Goal: Information Seeking & Learning: Learn about a topic

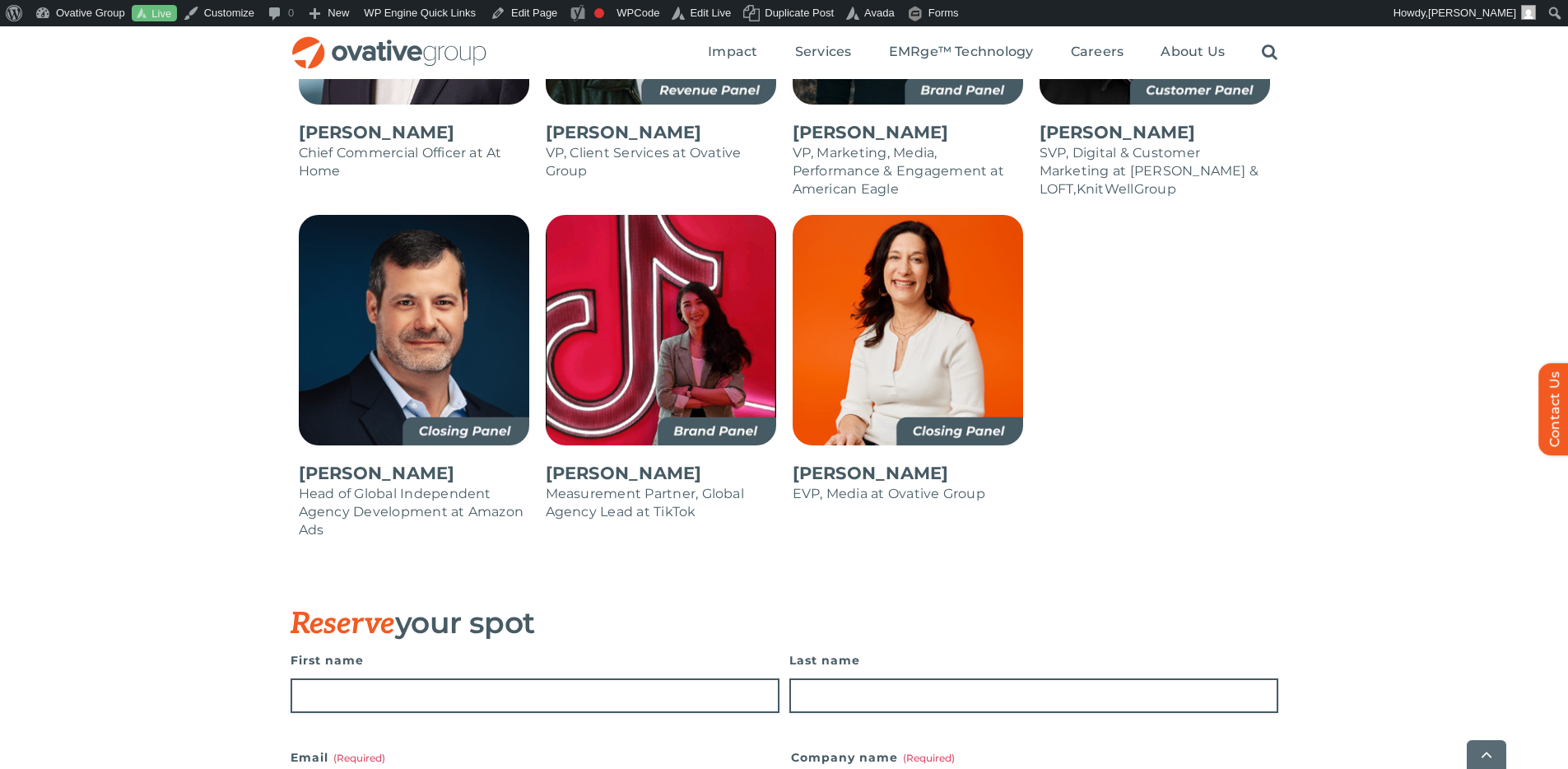
scroll to position [1968, 0]
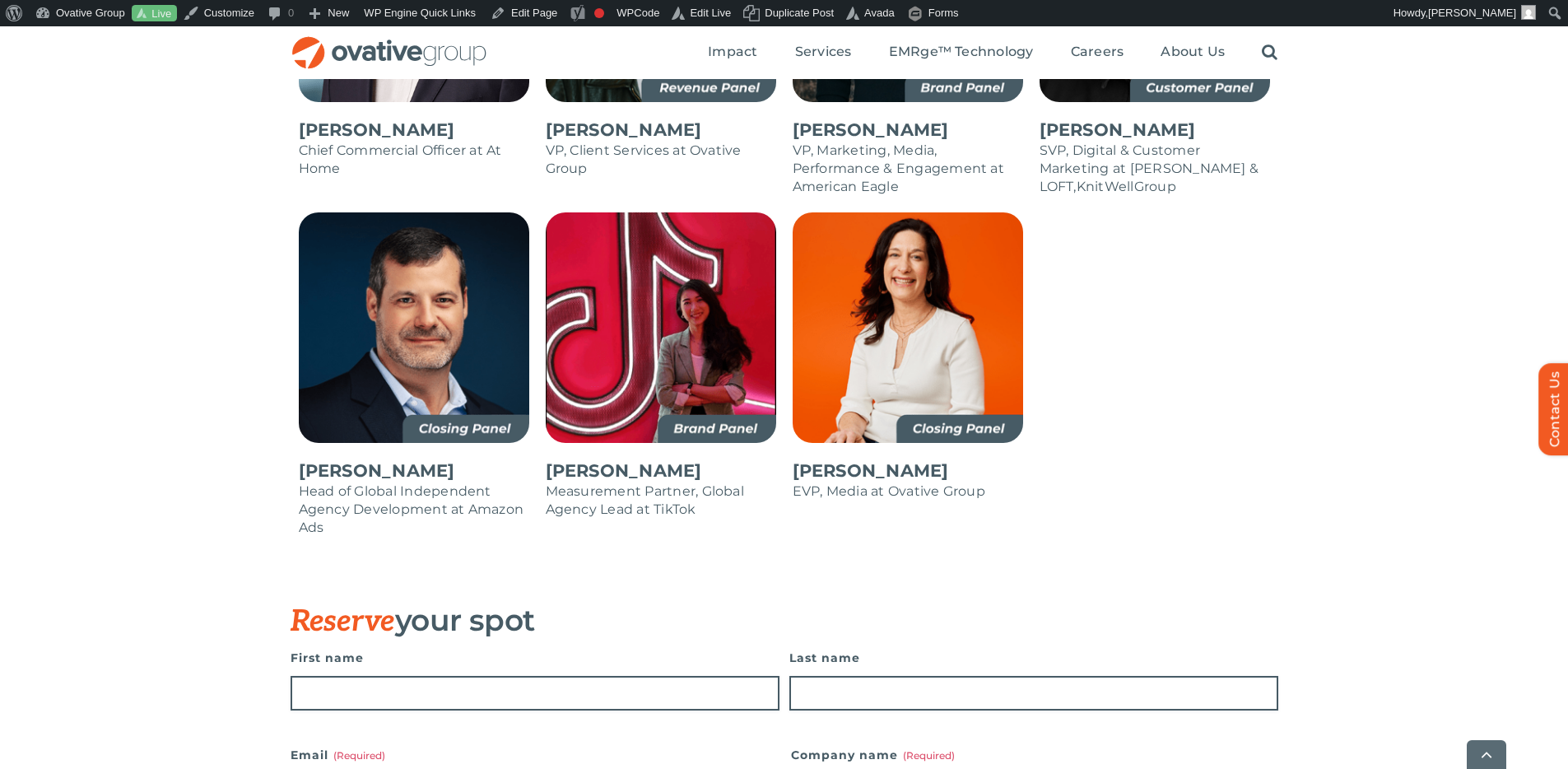
click at [1239, 408] on div at bounding box center [1155, 382] width 247 height 341
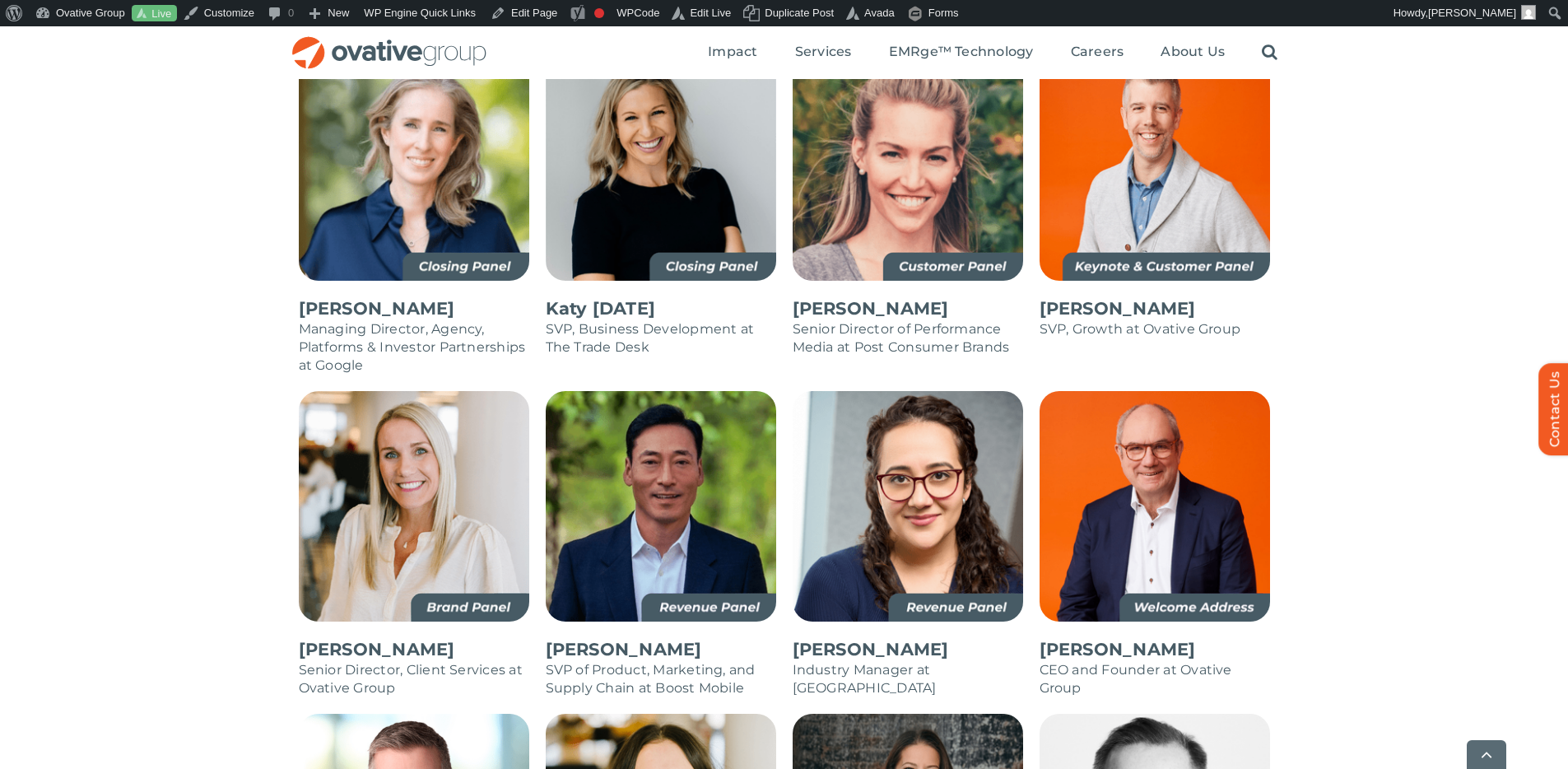
scroll to position [1144, 0]
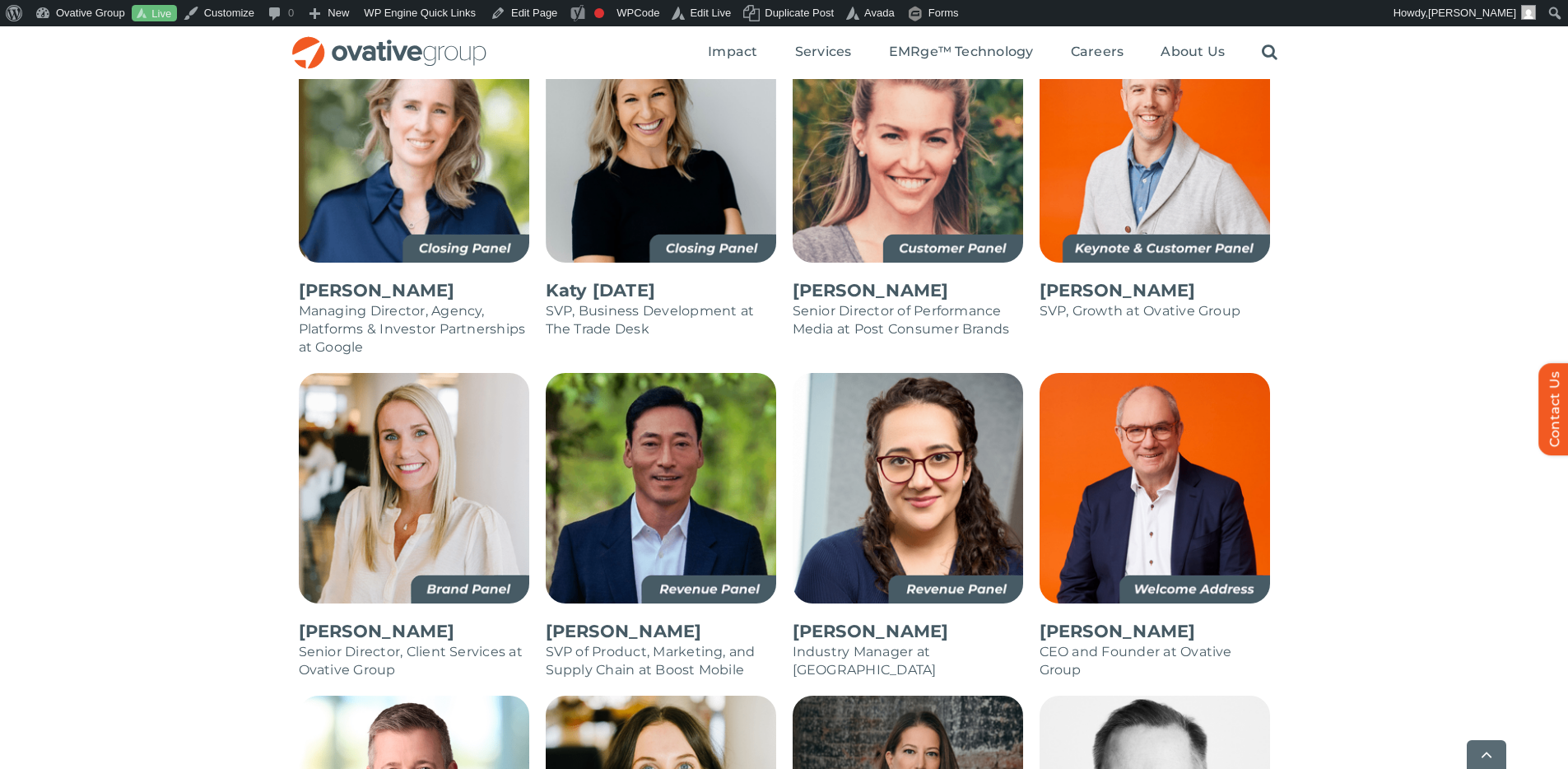
click at [1360, 402] on div "Alicia Carey Managing Director, Agency, Platforms & Investor Partnerships at Go…" at bounding box center [784, 730] width 1568 height 1396
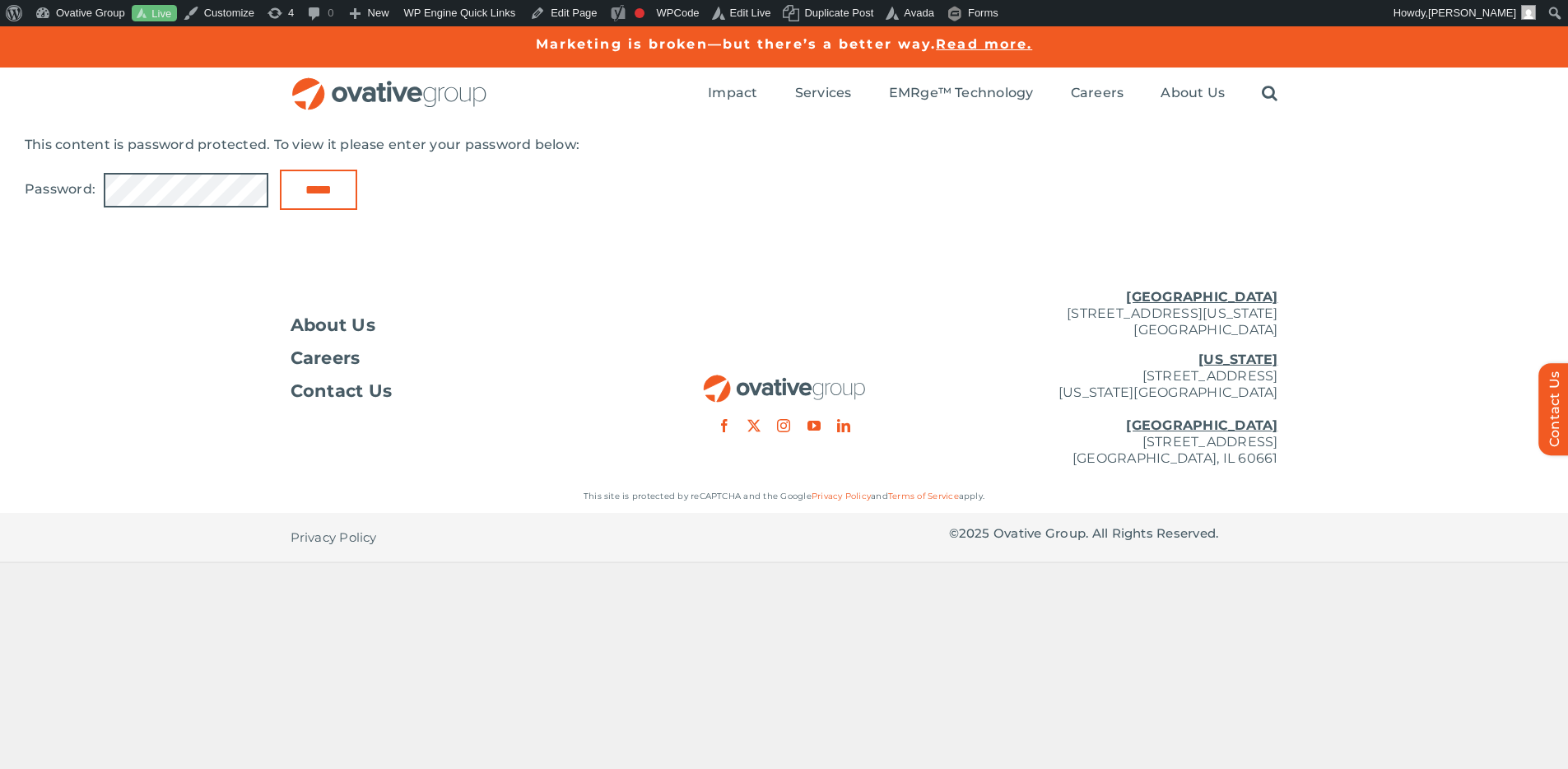
click at [280, 170] on input "*****" at bounding box center [318, 190] width 78 height 41
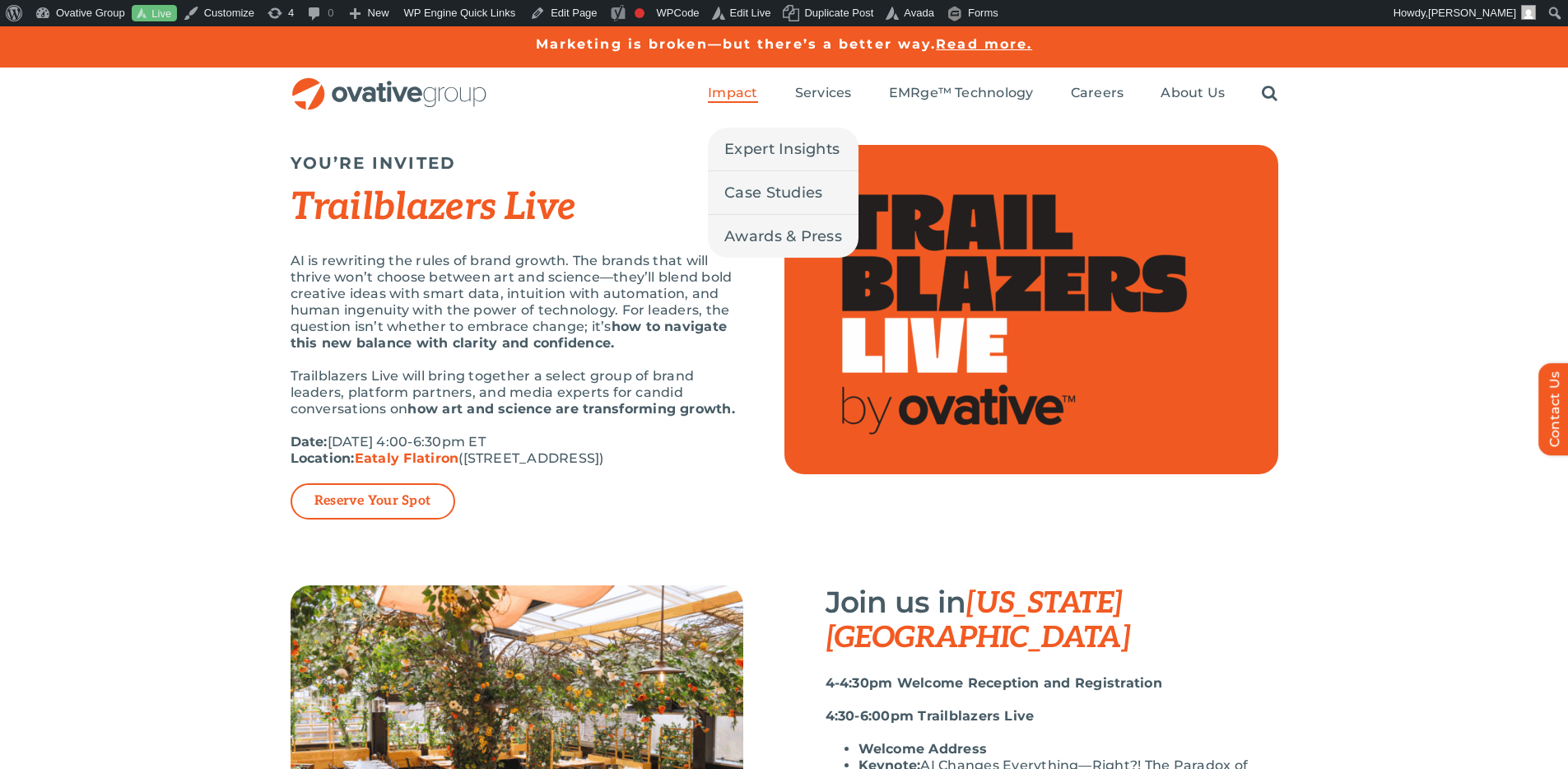
click at [743, 89] on span "Impact" at bounding box center [733, 93] width 50 height 17
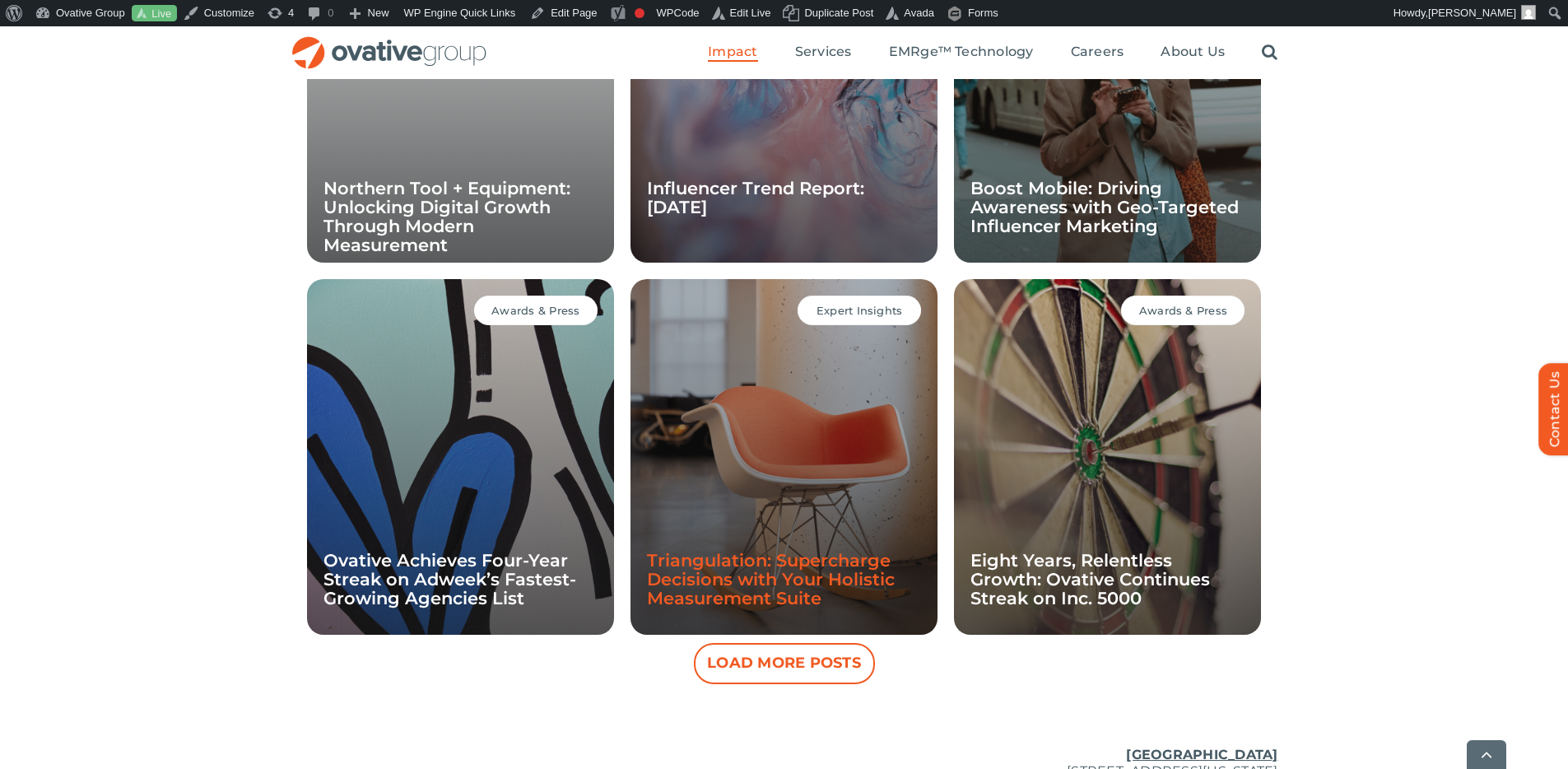
scroll to position [1390, 0]
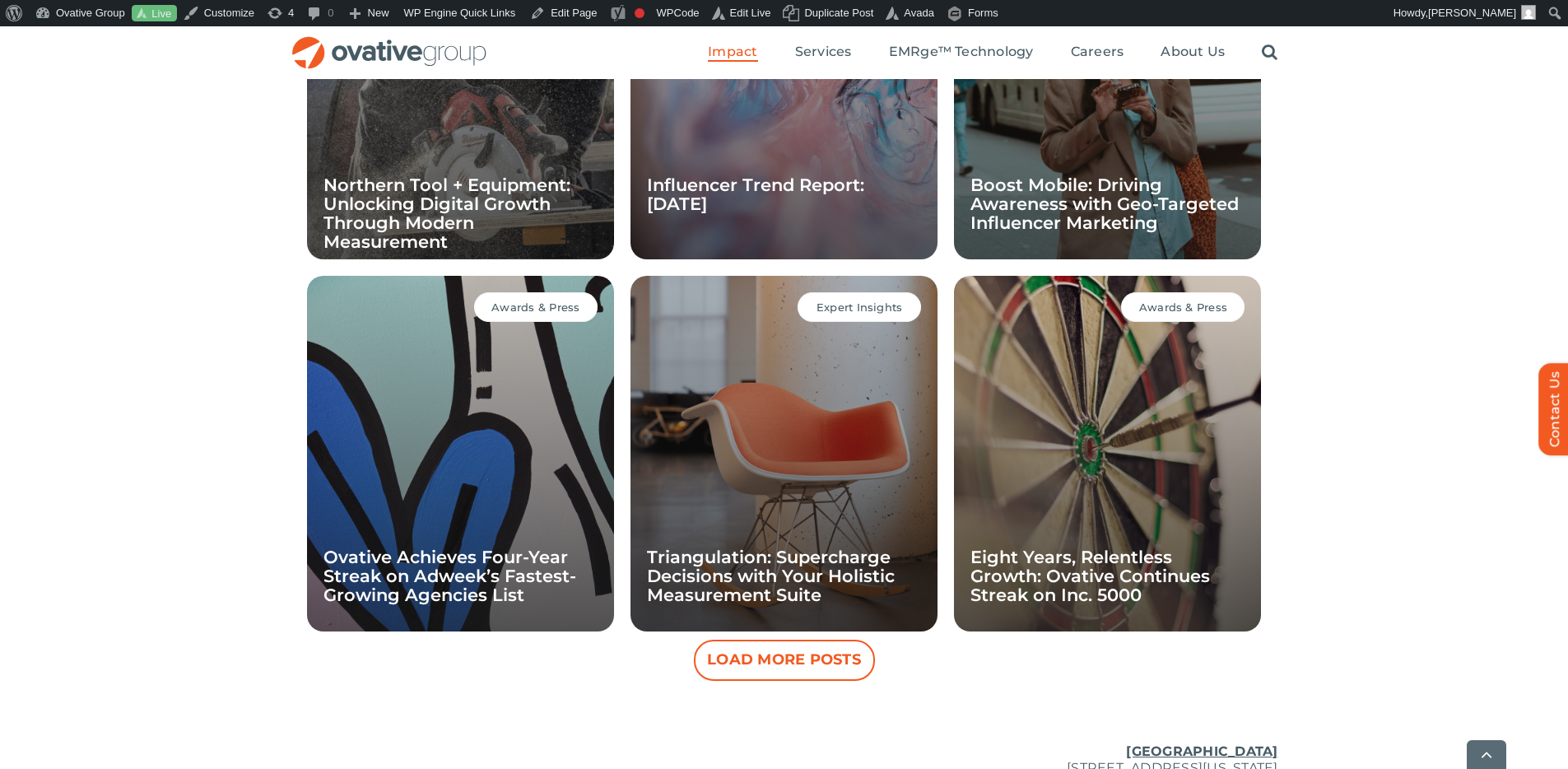
click at [845, 654] on button "Load More Posts" at bounding box center [784, 660] width 181 height 42
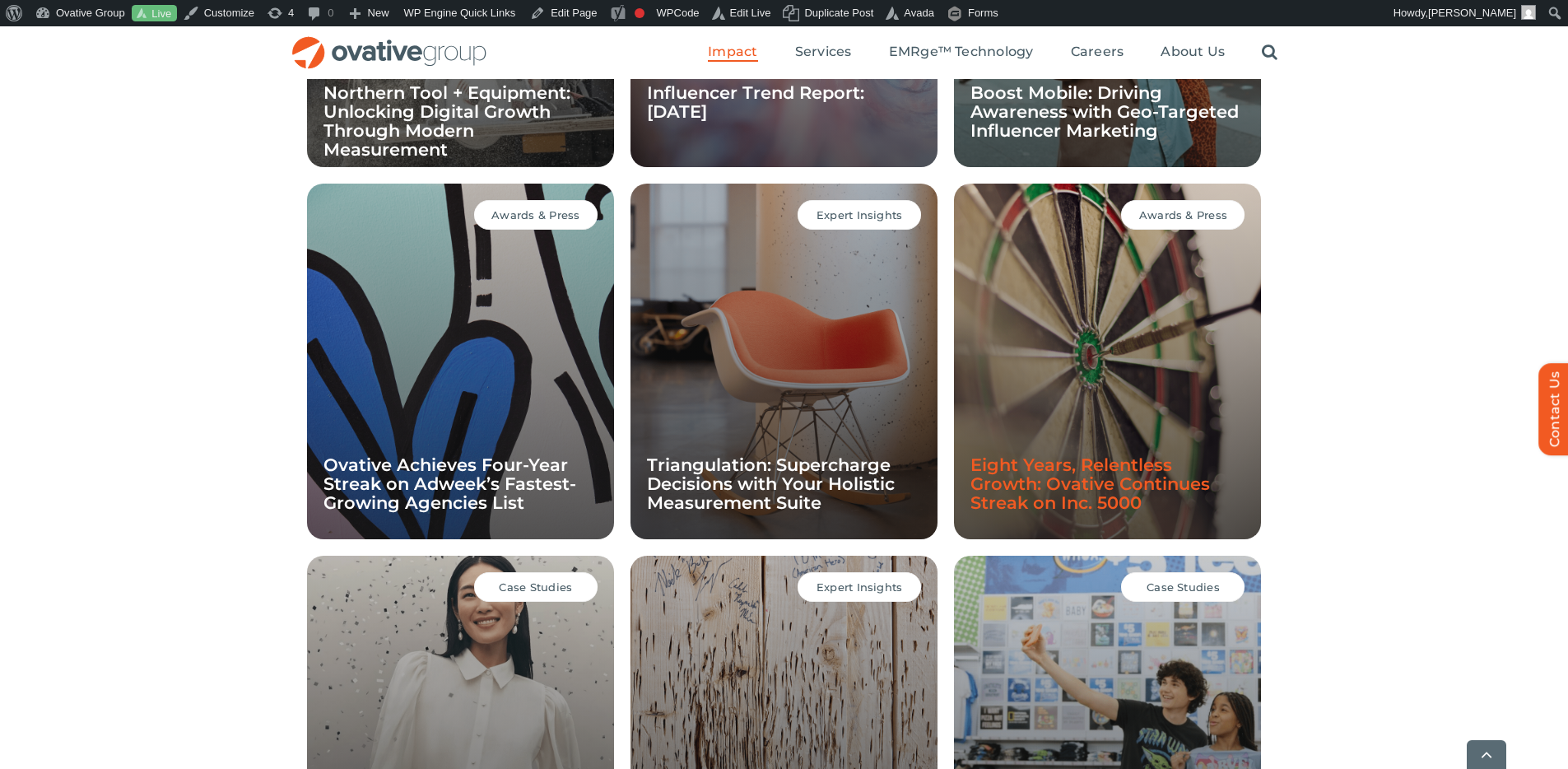
scroll to position [1273, 0]
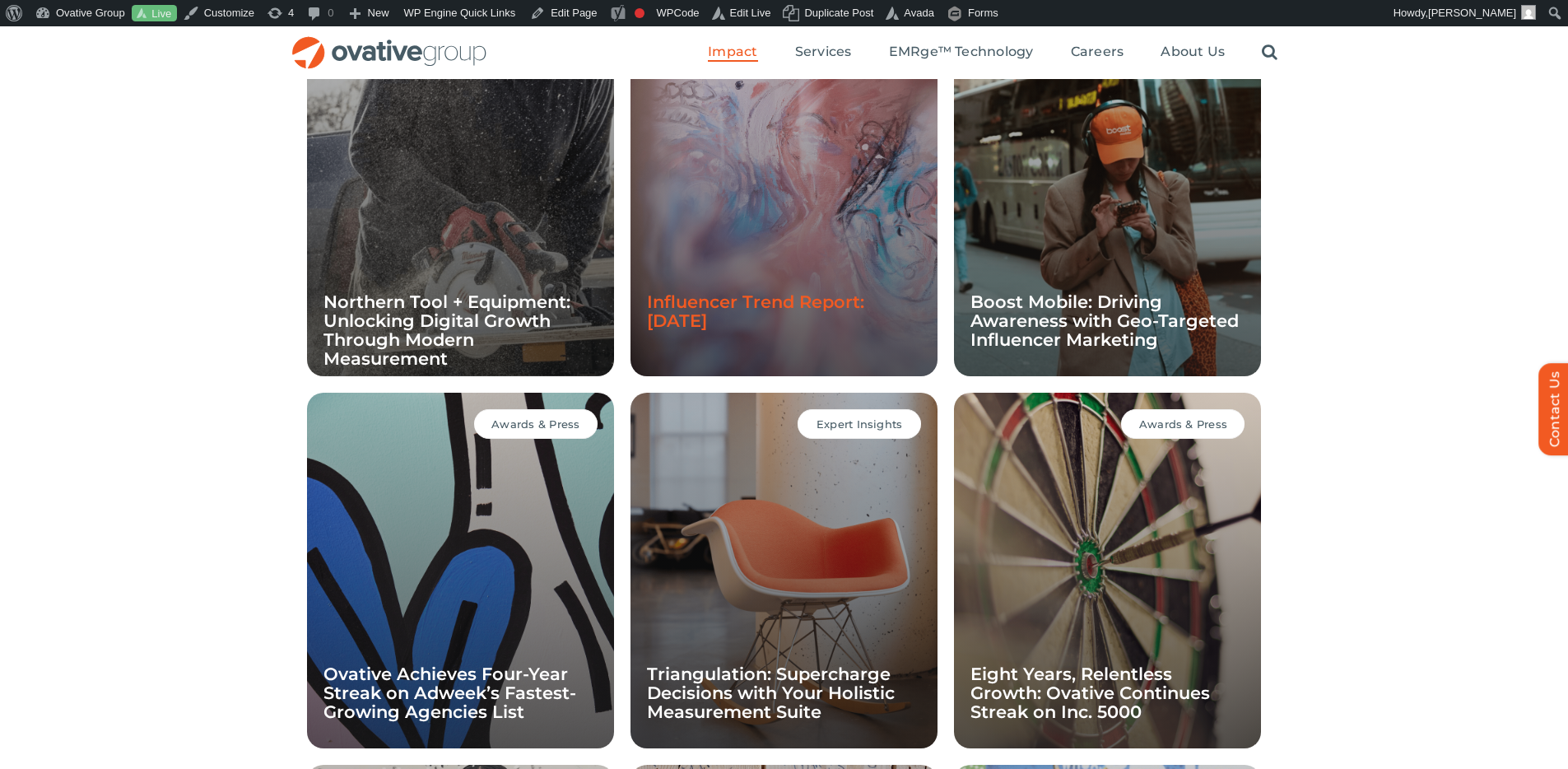
click at [791, 309] on link "Influencer Trend Report: [DATE]" at bounding box center [756, 311] width 218 height 40
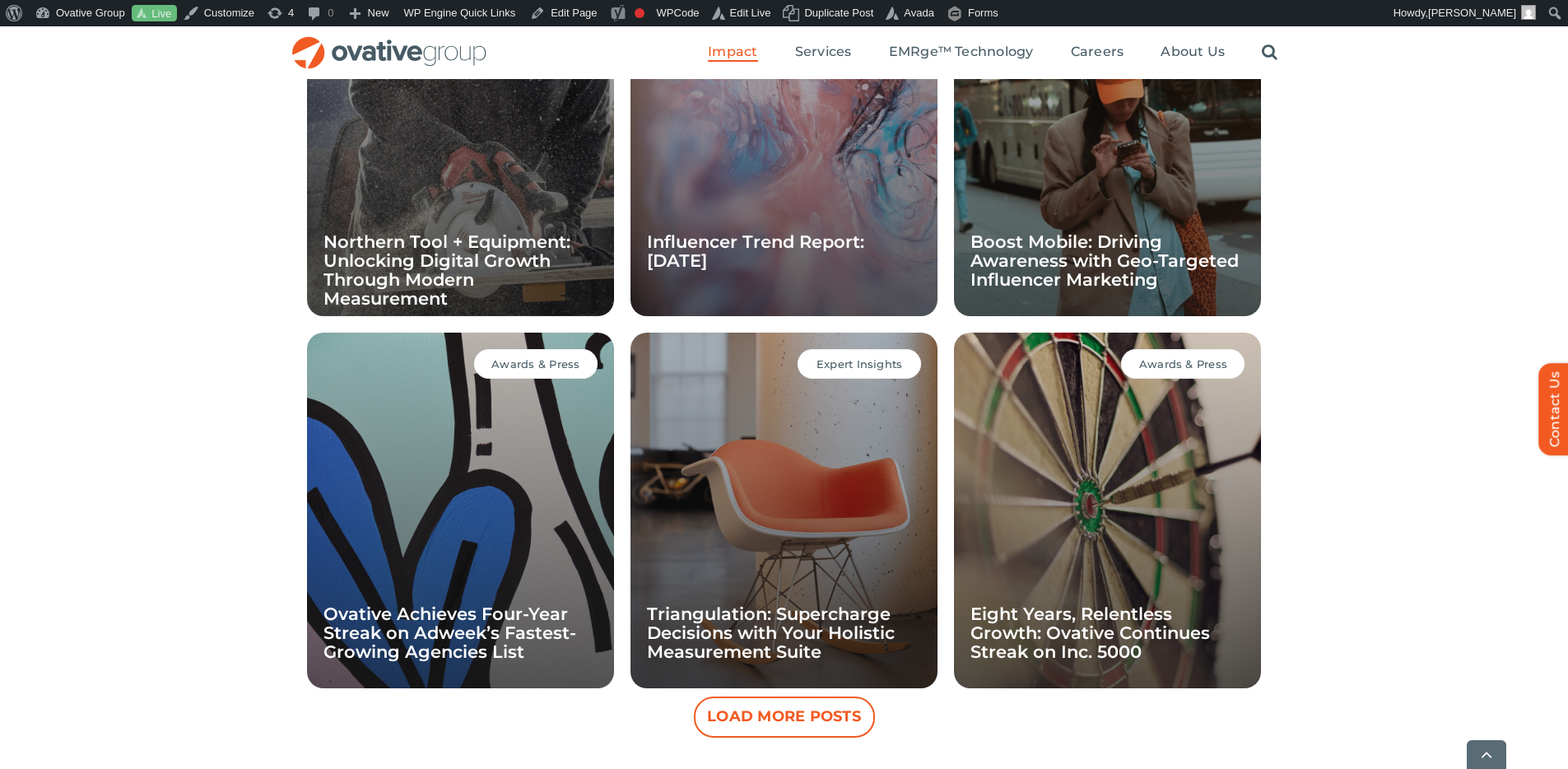
scroll to position [1640, 0]
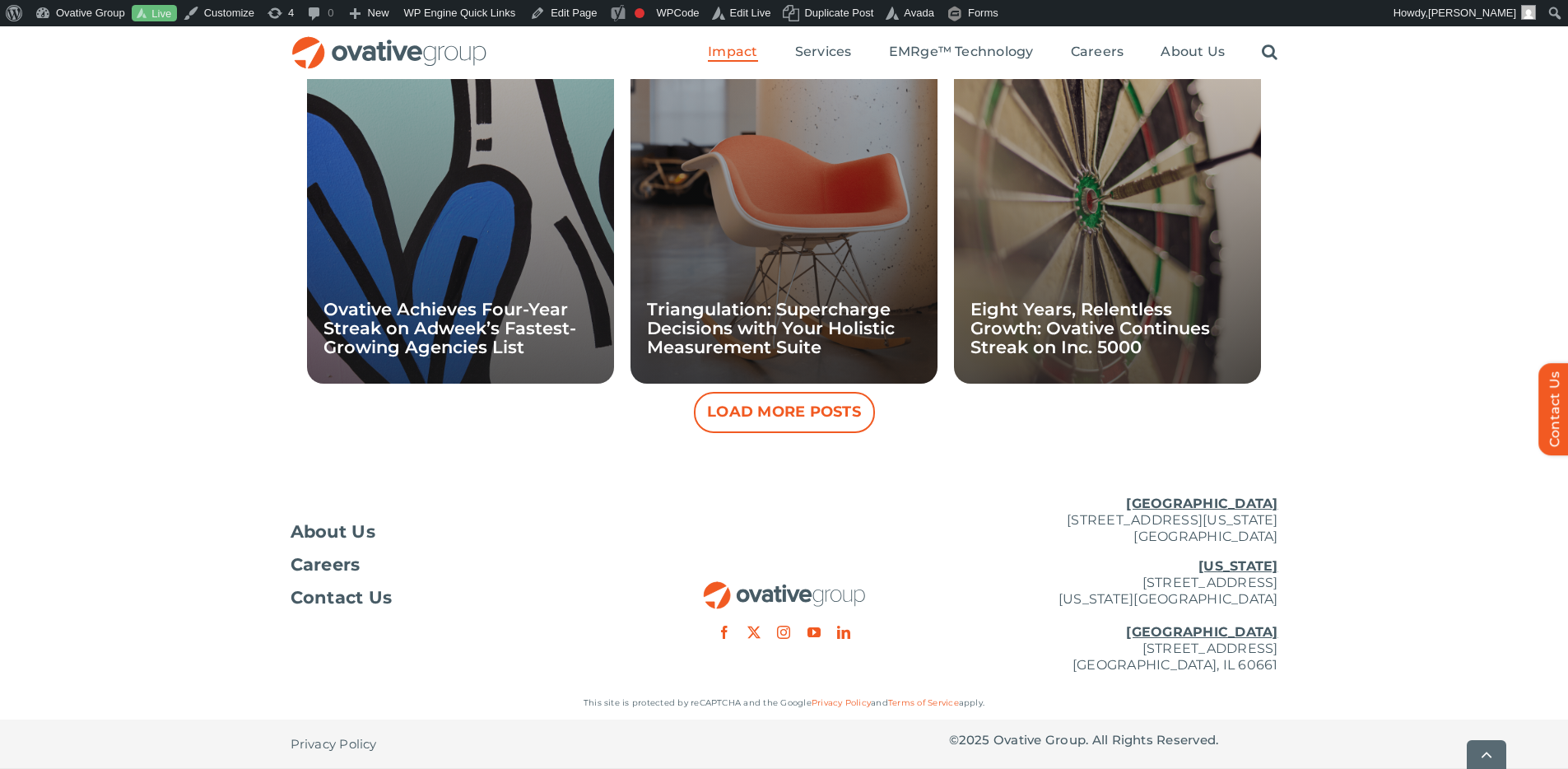
click at [747, 418] on button "Load More Posts" at bounding box center [784, 413] width 181 height 42
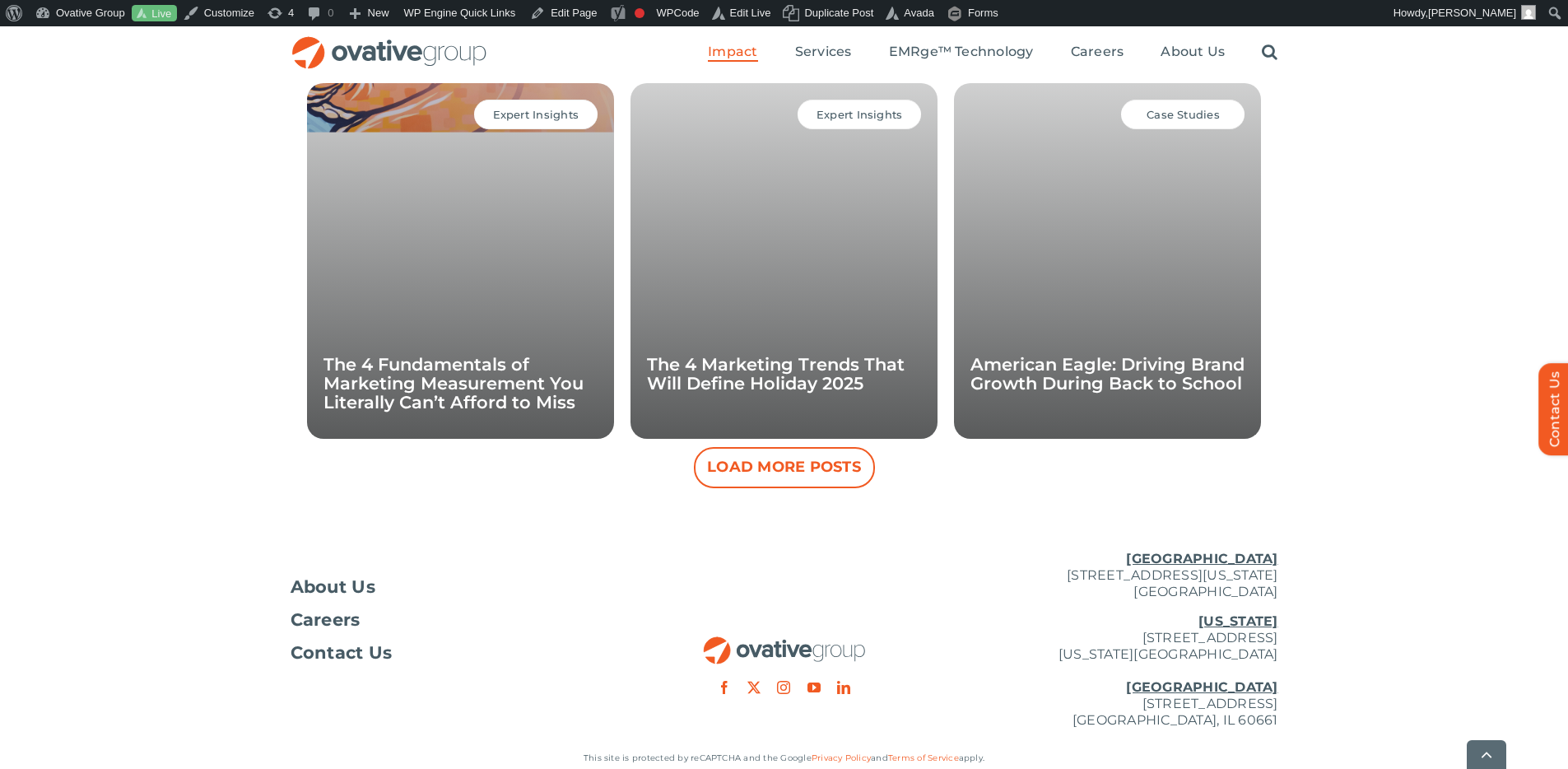
scroll to position [2343, 0]
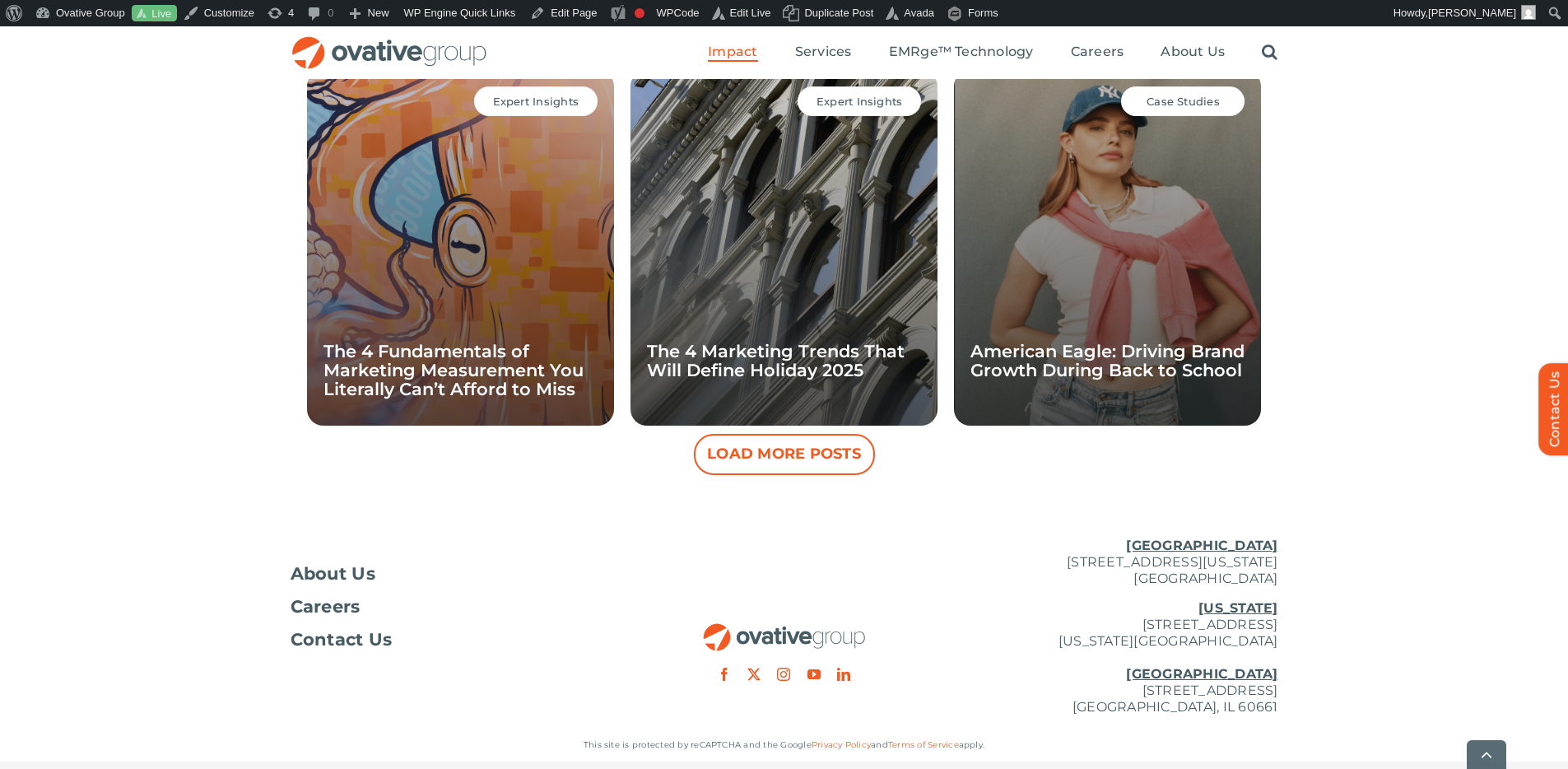
click at [820, 449] on button "Load More Posts" at bounding box center [784, 454] width 181 height 42
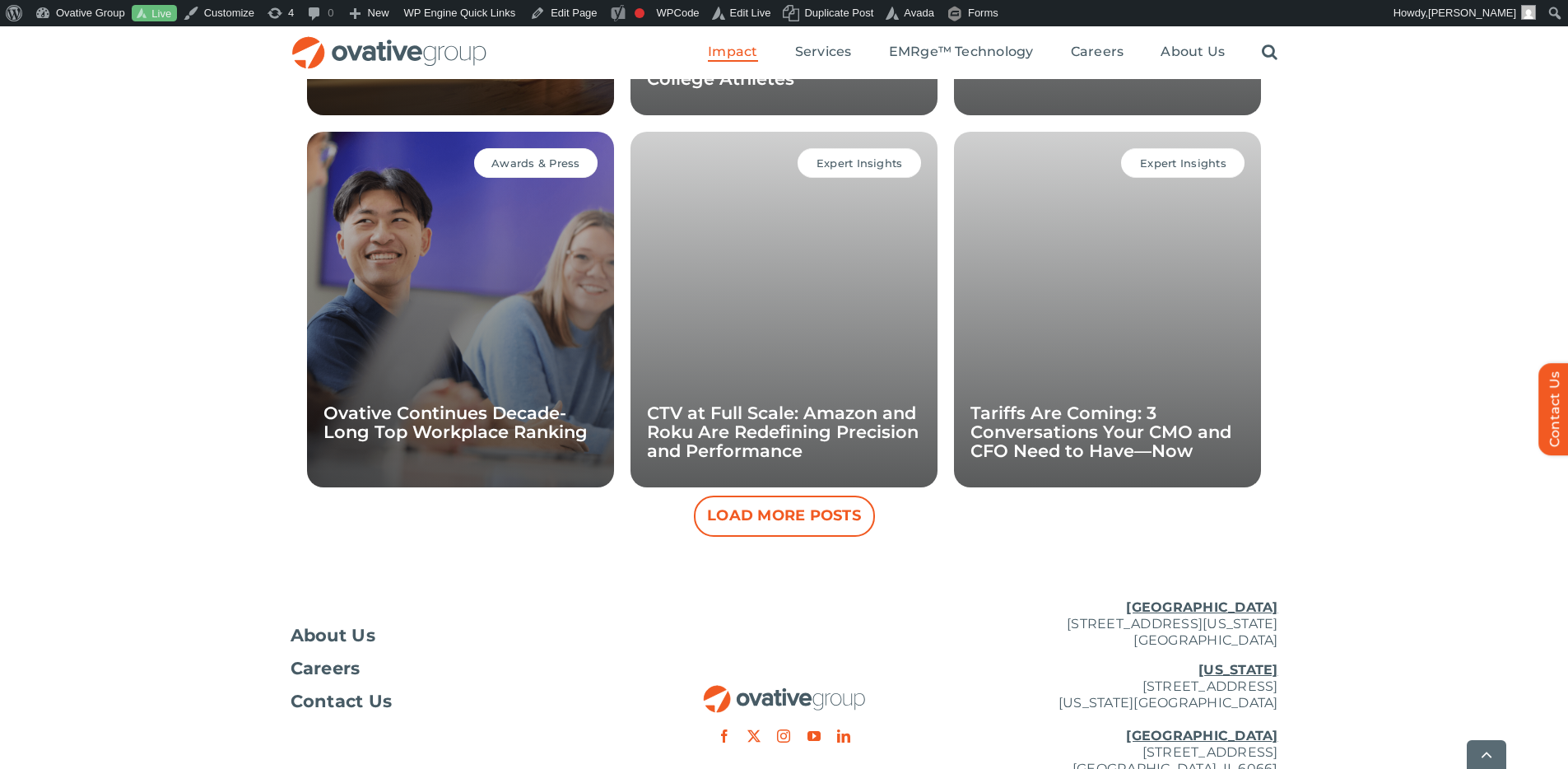
scroll to position [3040, 0]
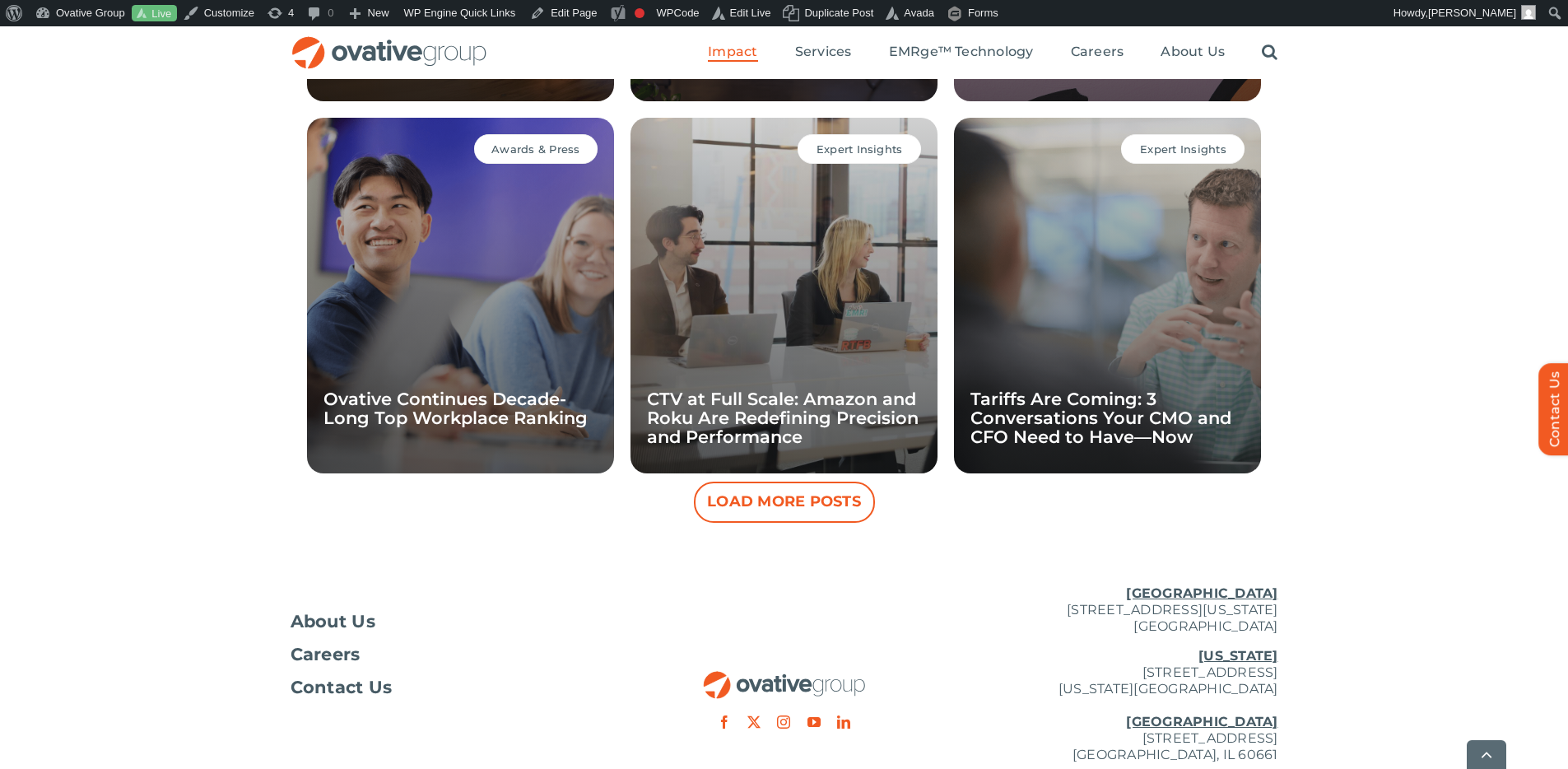
click at [817, 510] on button "Load More Posts" at bounding box center [784, 502] width 181 height 42
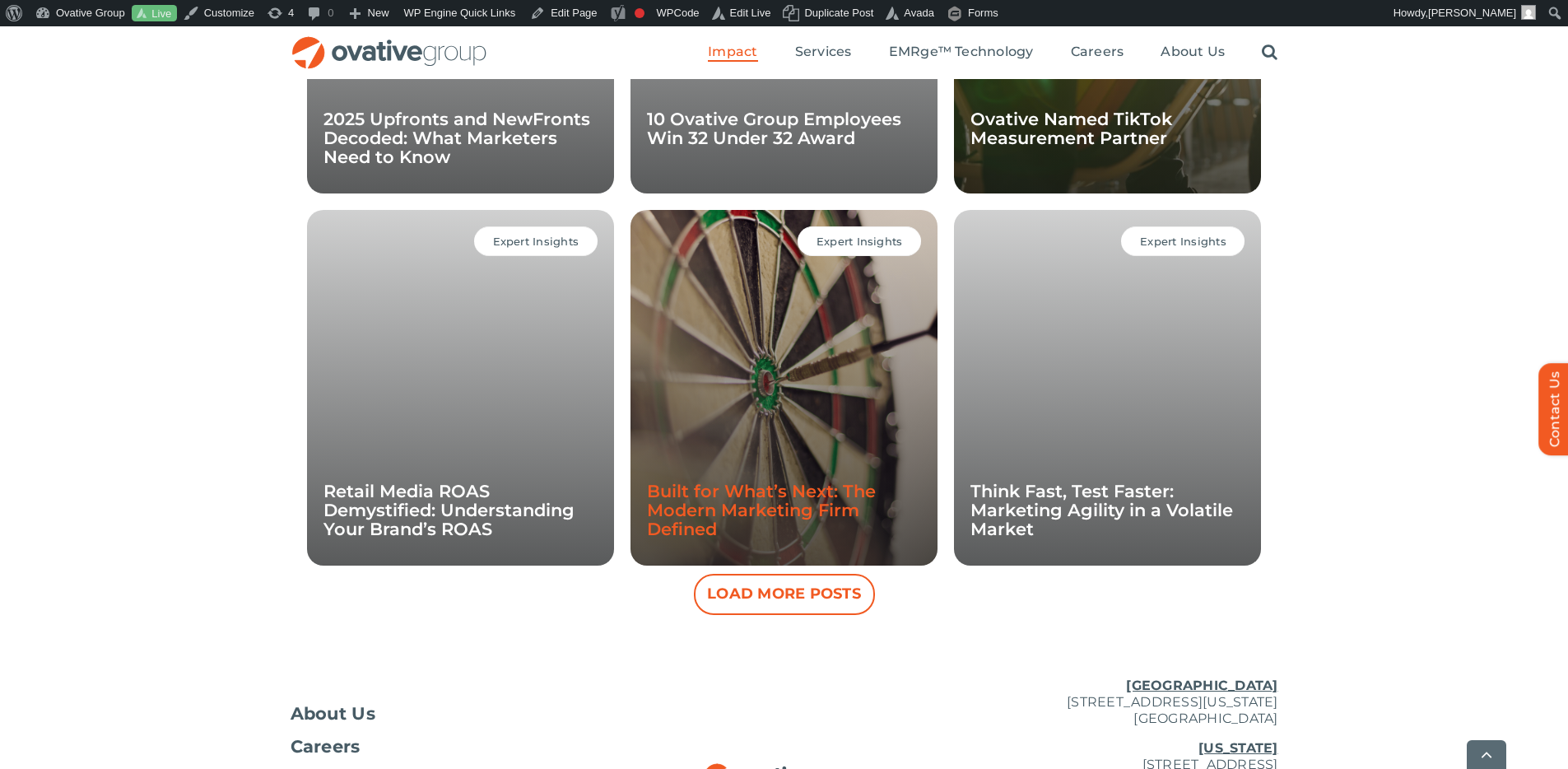
scroll to position [3707, 0]
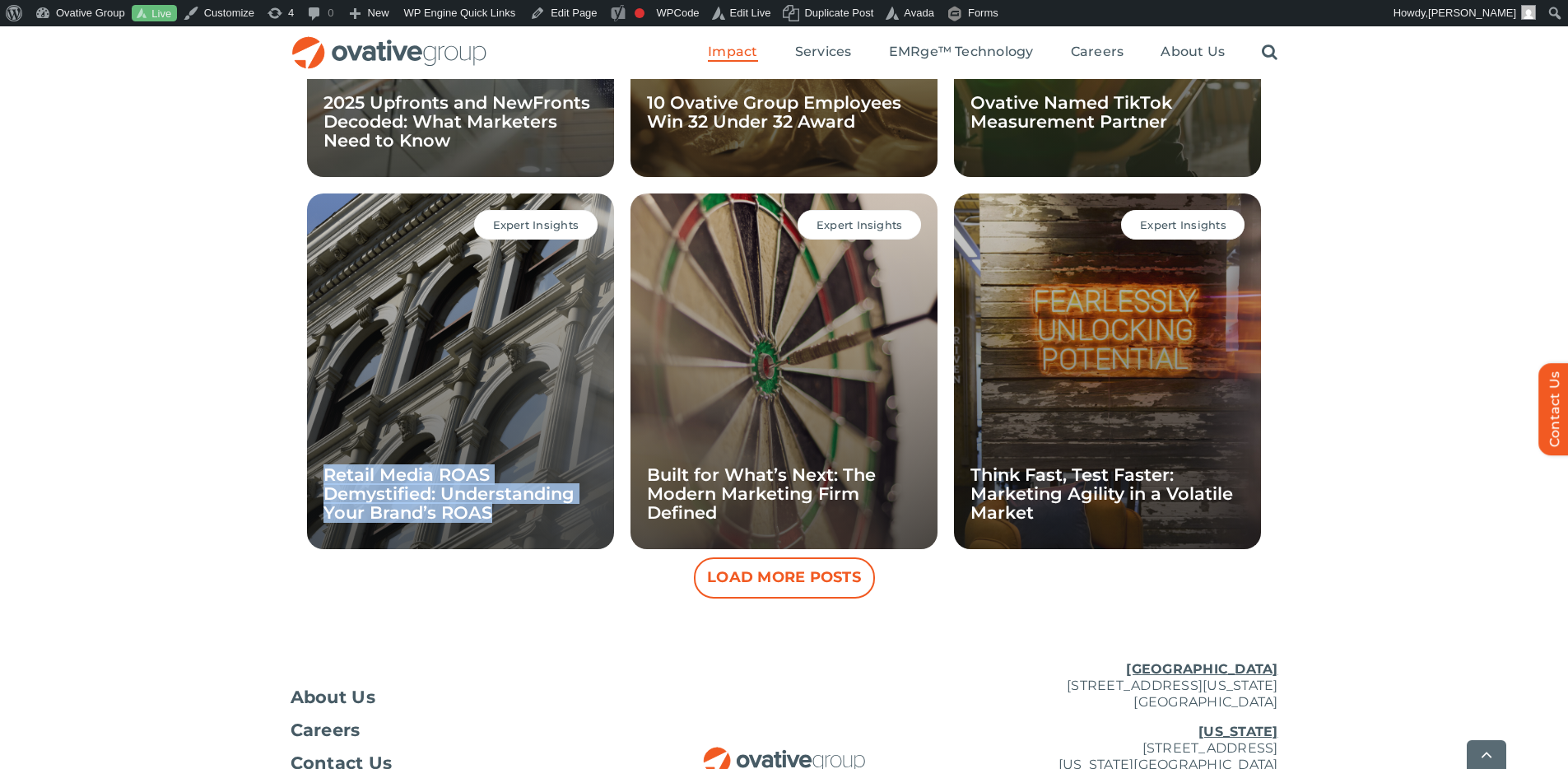
click at [774, 585] on button "Load More Posts" at bounding box center [784, 578] width 181 height 42
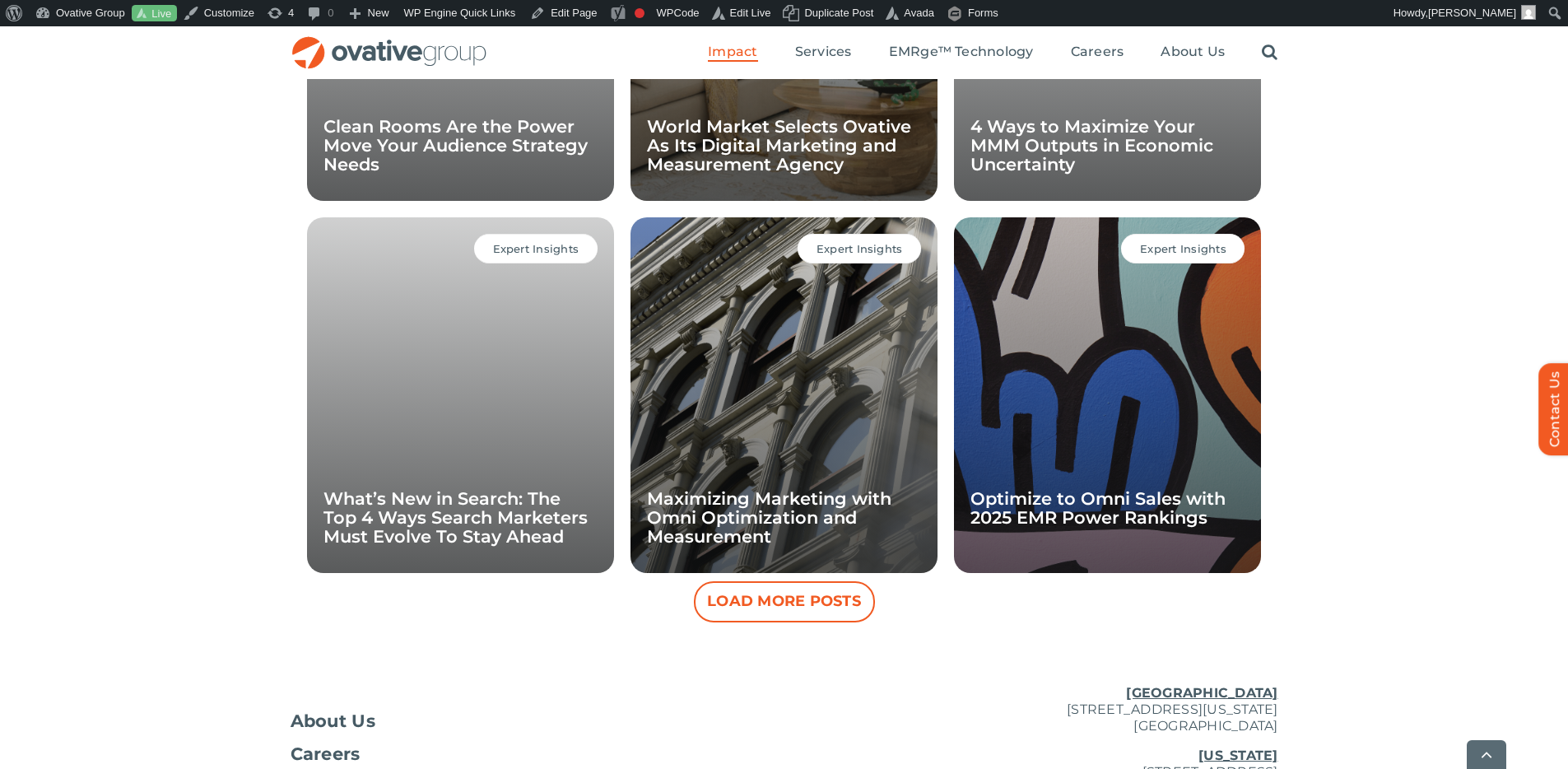
scroll to position [4468, 0]
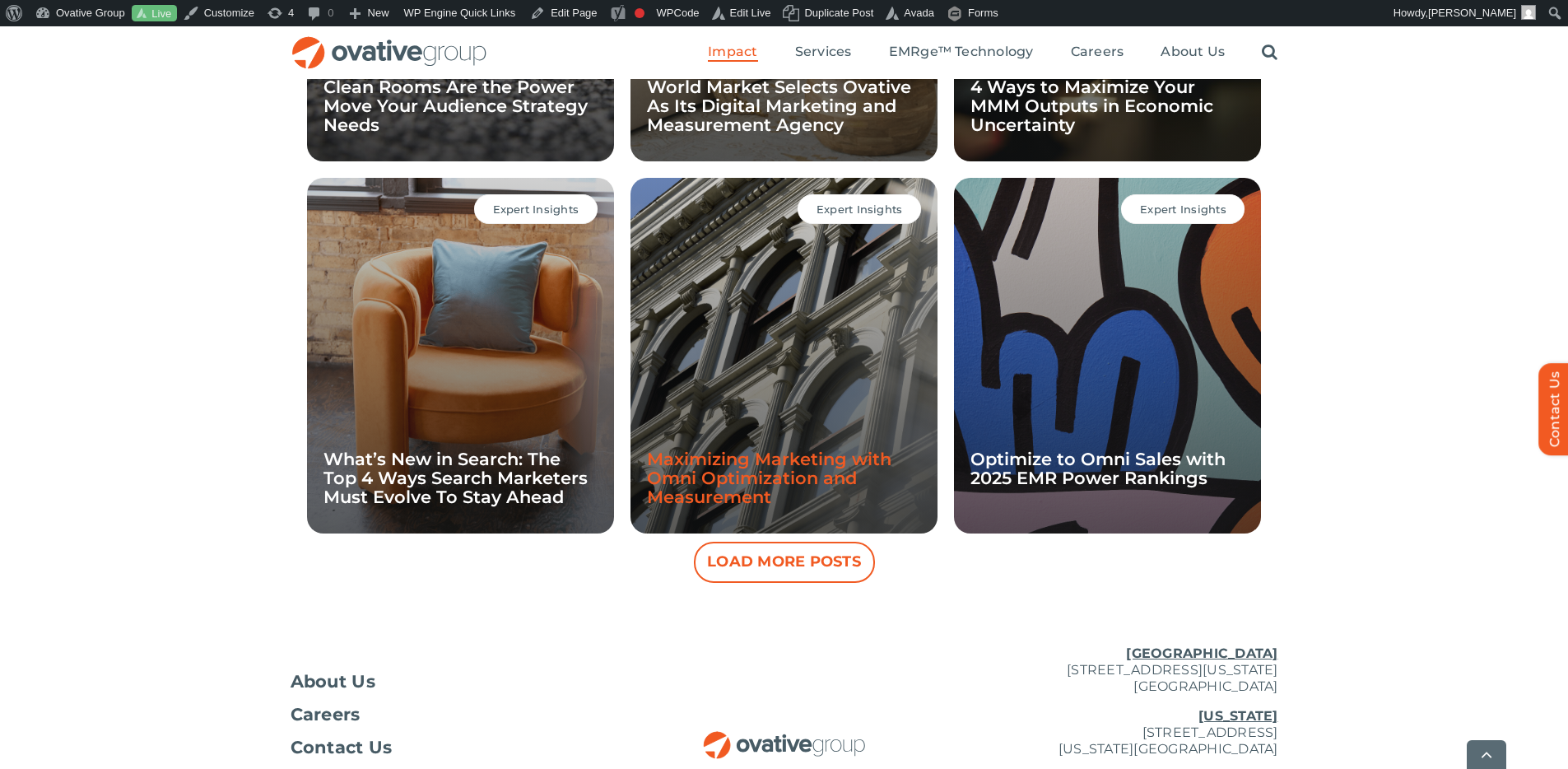
click at [774, 462] on link "Maximizing Marketing with Omni Optimization and Measurement" at bounding box center [769, 477] width 245 height 58
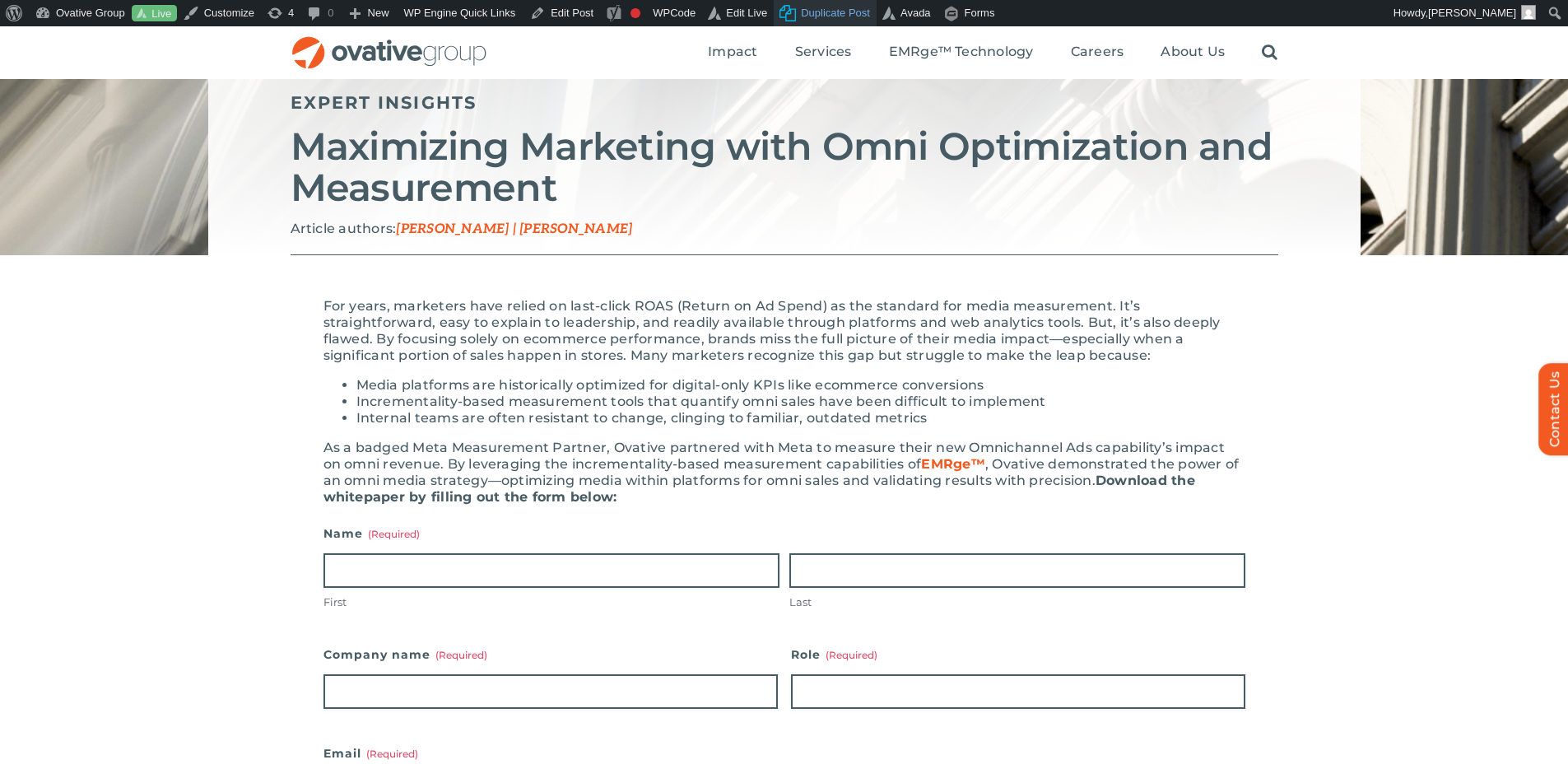
scroll to position [79, 0]
